Goal: Information Seeking & Learning: Learn about a topic

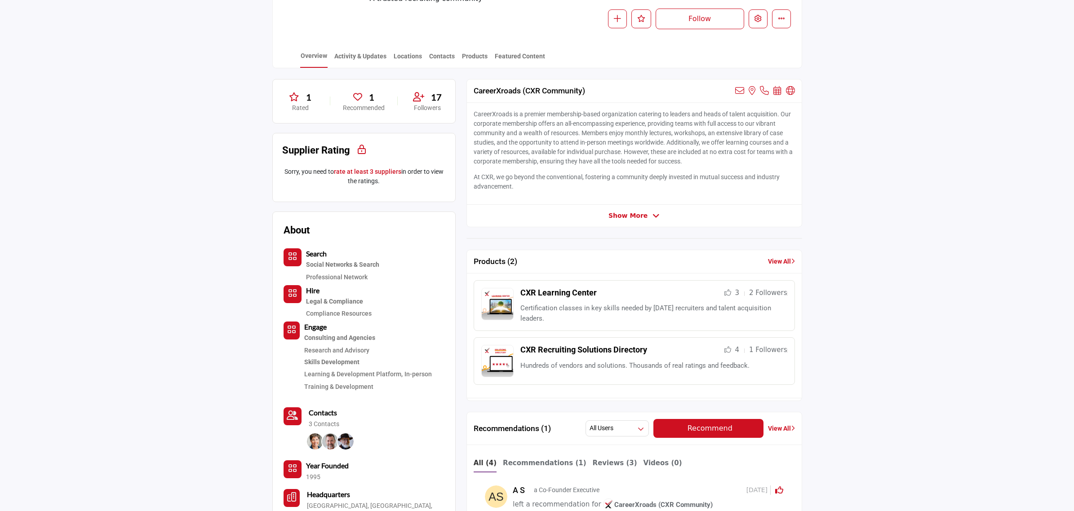
scroll to position [182, 0]
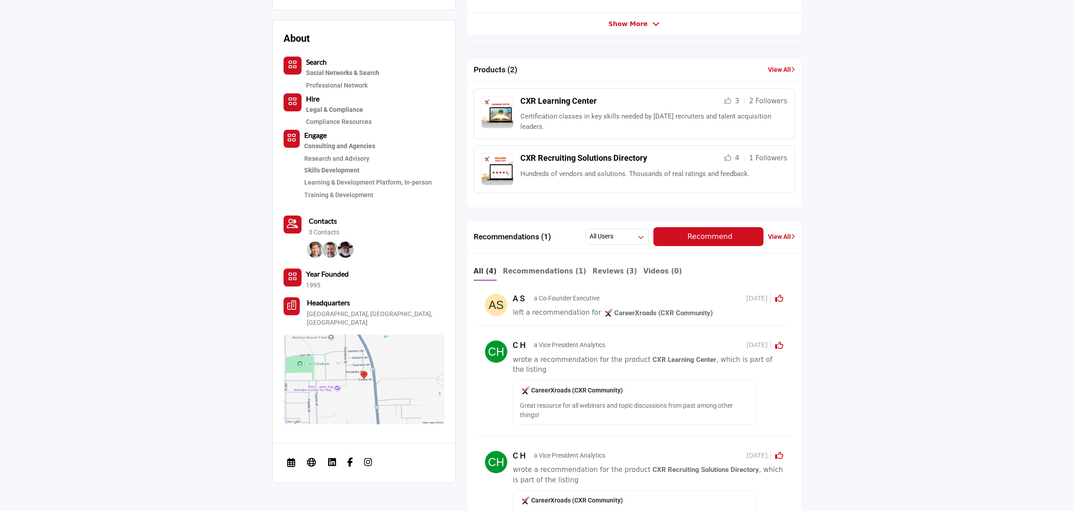
scroll to position [168, 0]
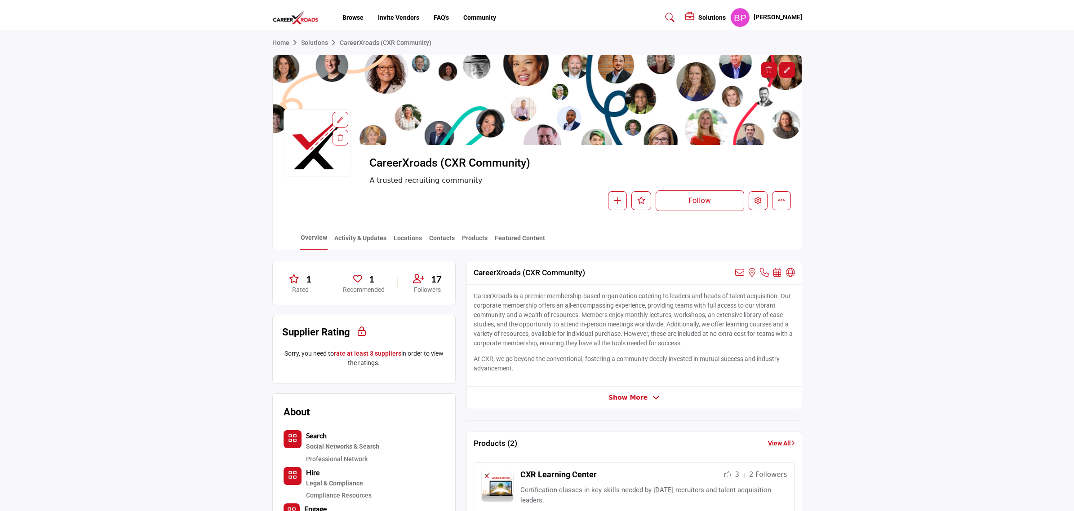
click at [860, 228] on section "Home Solutions CareerXroads (CXR Community) CareerXroads (CXR Community) A trus…" at bounding box center [537, 140] width 1074 height 219
click at [524, 236] on link "Featured Content" at bounding box center [519, 242] width 51 height 16
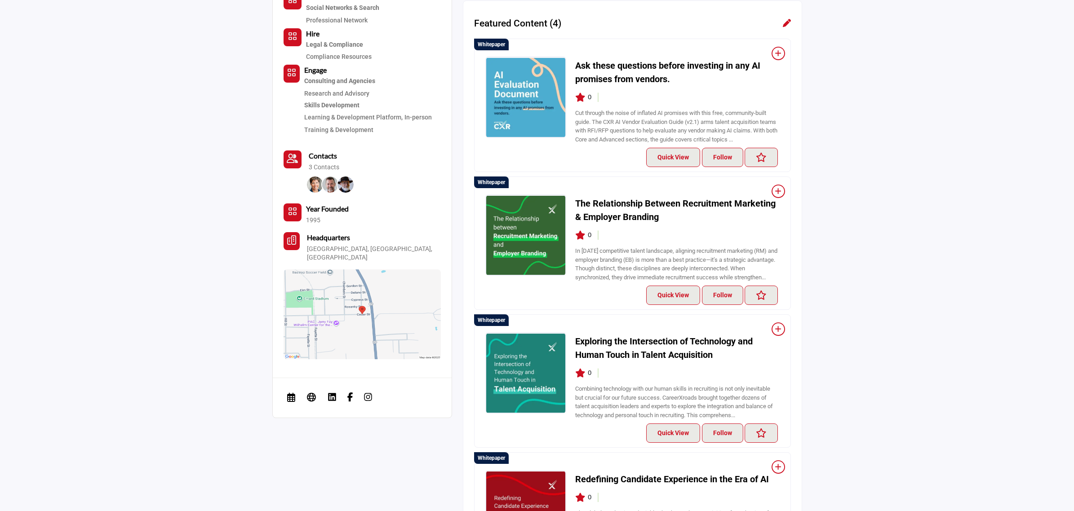
scroll to position [361, 0]
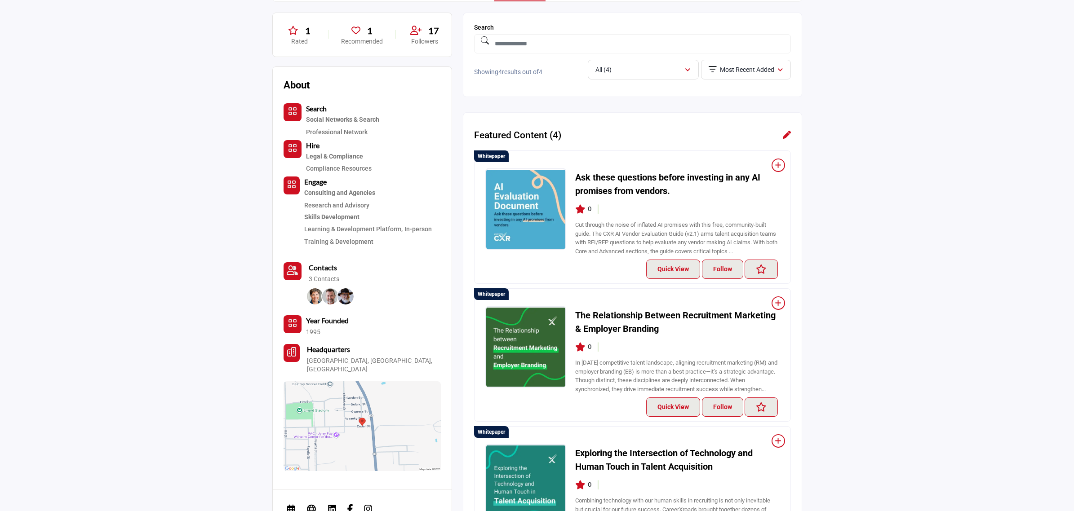
drag, startPoint x: 892, startPoint y: 187, endPoint x: 805, endPoint y: 192, distance: 87.3
click at [892, 187] on section "1 Rated 1 Recommended 17 Followers About Search Hire Engage 1995" at bounding box center [537, 360] width 1074 height 717
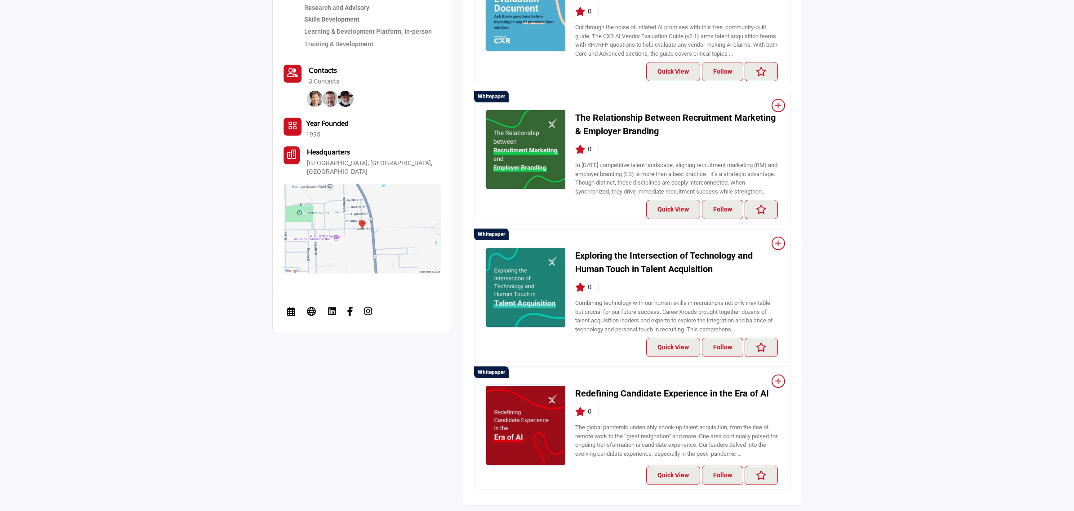
scroll to position [248, 0]
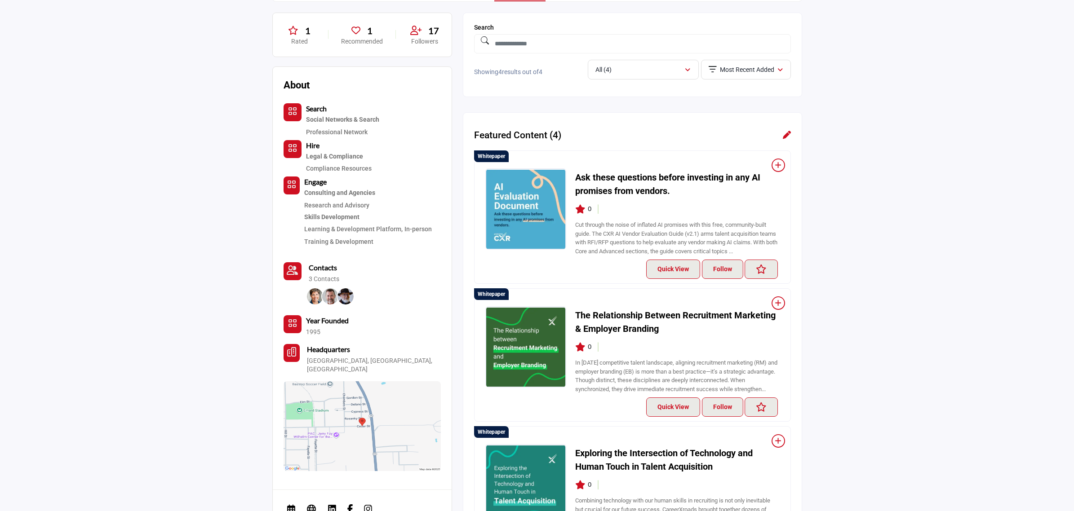
click at [869, 206] on section "1 Rated 1 Recommended 17 Followers About Search Hire Engage 1995" at bounding box center [537, 360] width 1074 height 717
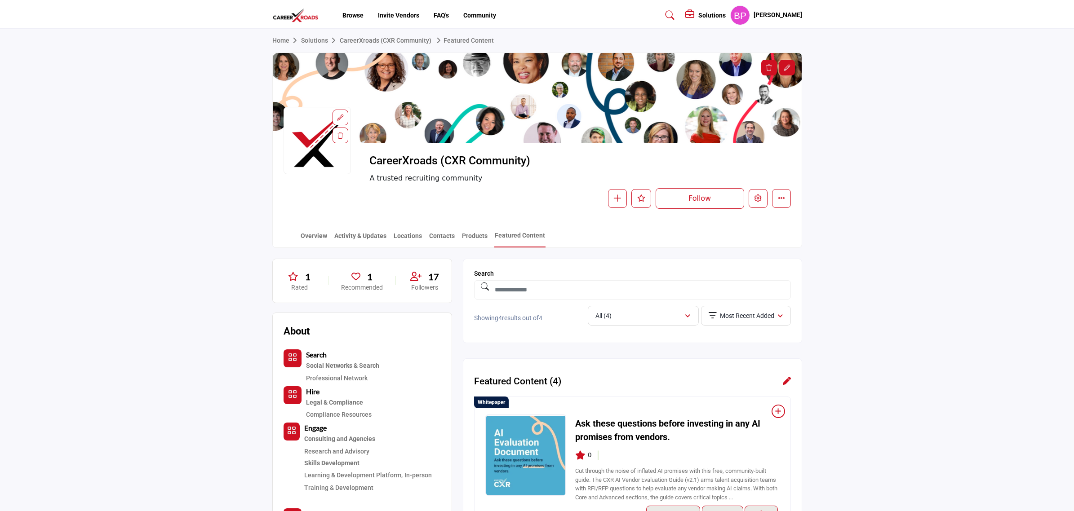
scroll to position [0, 0]
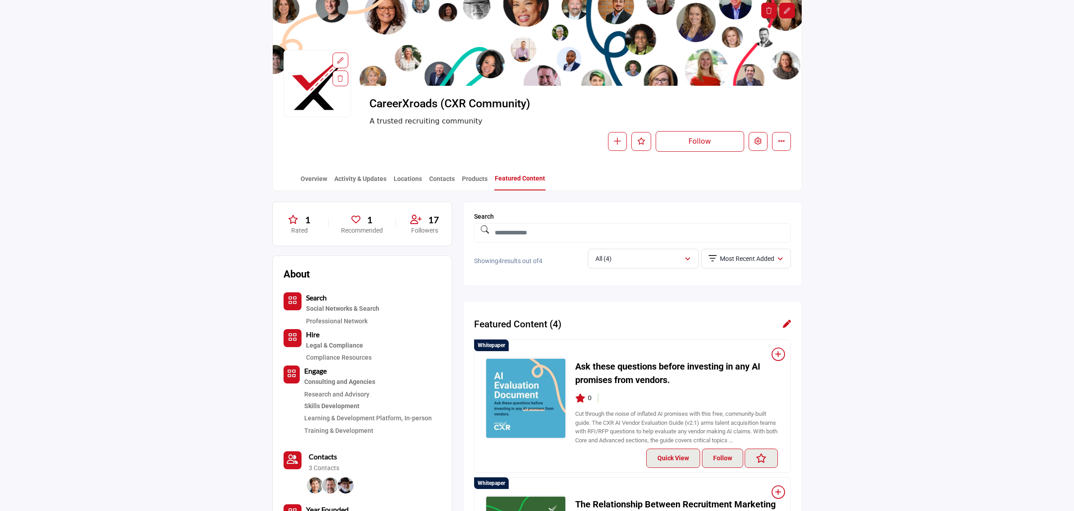
scroll to position [56, 0]
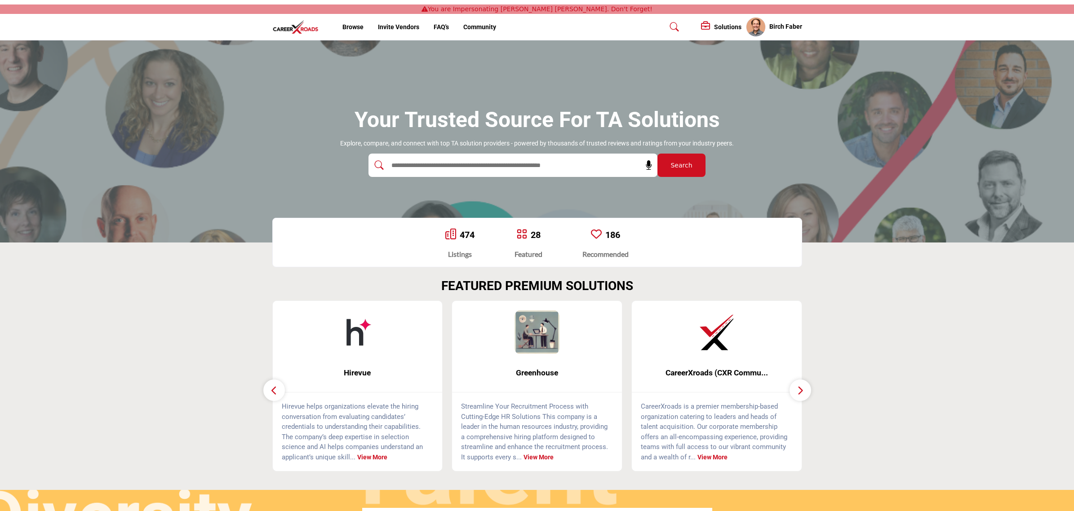
click at [717, 25] on h5 "Solutions" at bounding box center [727, 27] width 27 height 8
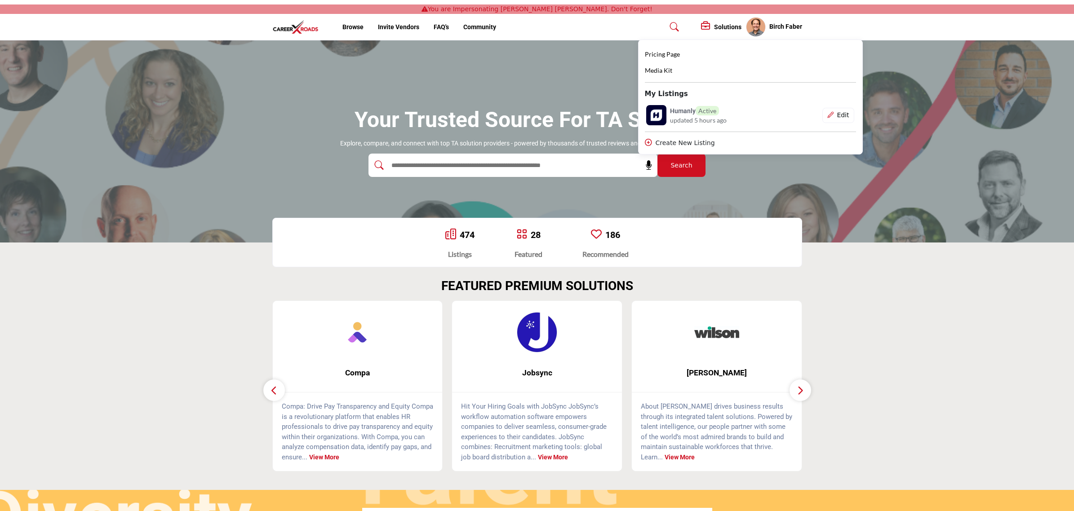
drag, startPoint x: 987, startPoint y: 317, endPoint x: 556, endPoint y: 34, distance: 515.7
click at [987, 317] on section "FEATURED PREMIUM SOLUTIONS" at bounding box center [537, 376] width 1074 height 230
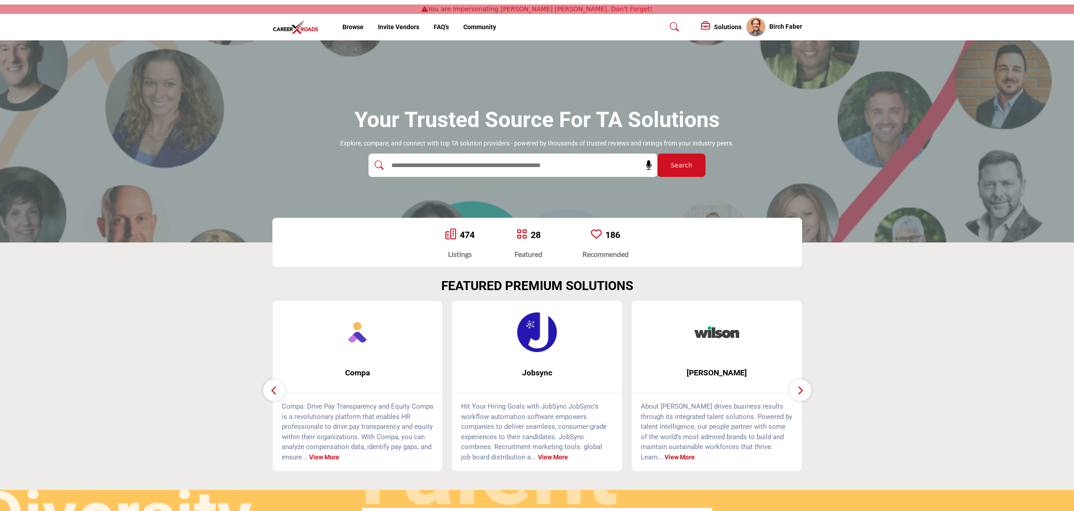
click at [774, 23] on h5 "Birch Faber" at bounding box center [785, 26] width 33 height 9
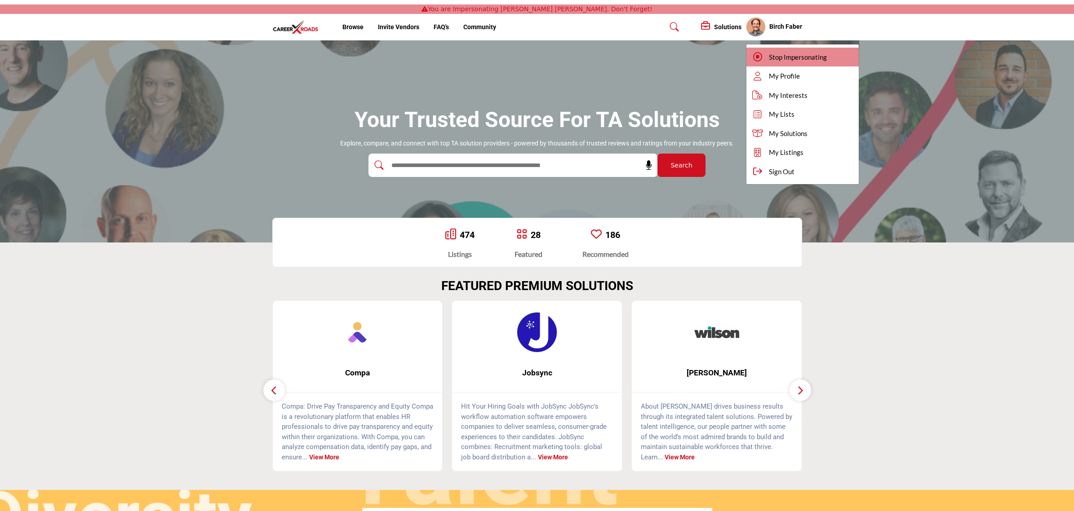
click at [769, 54] on span "Stop Impersonating" at bounding box center [798, 57] width 58 height 10
